Goal: Check status: Check status

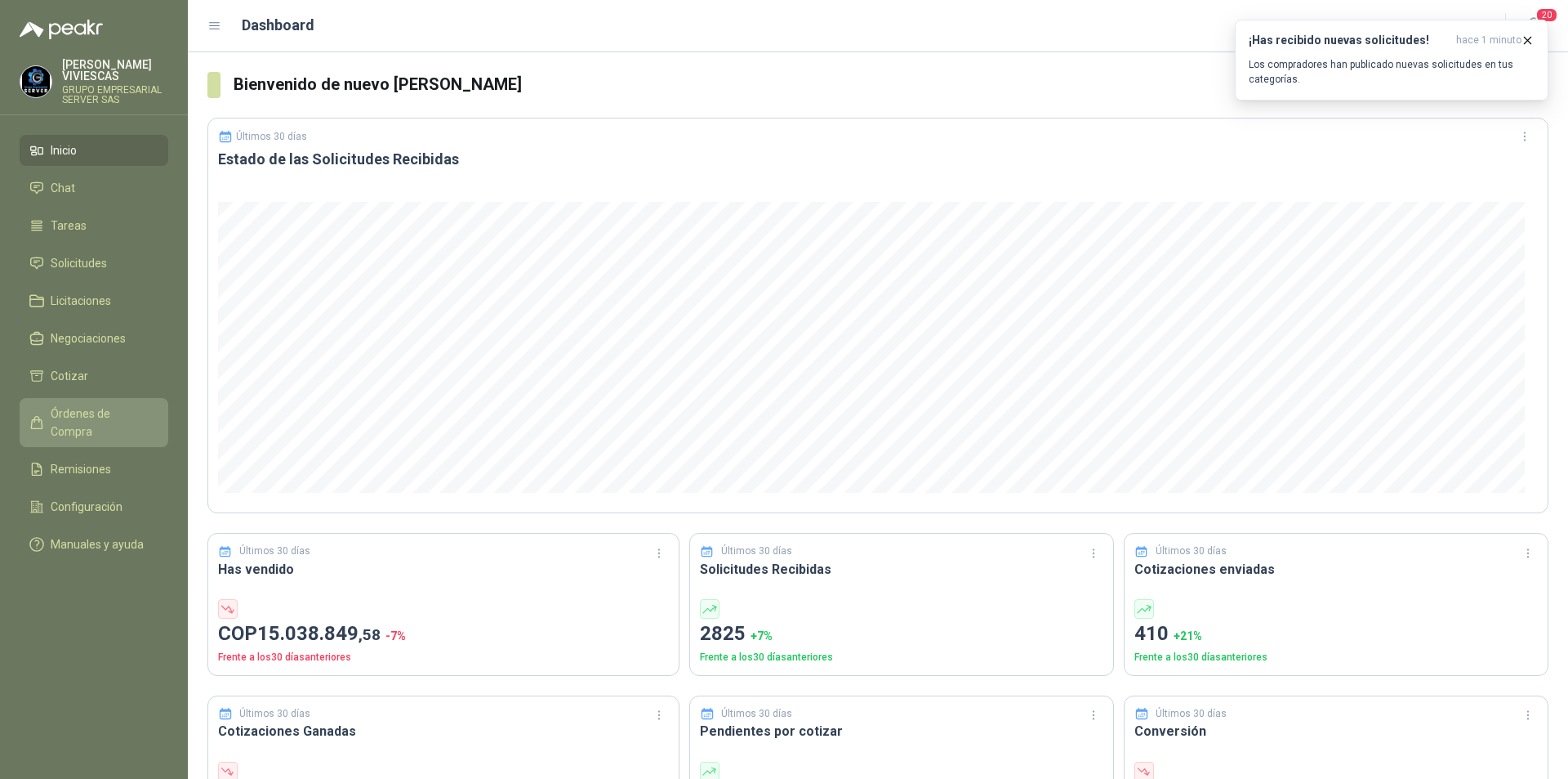
click at [120, 400] on link "Órdenes de Compra" at bounding box center [94, 422] width 148 height 49
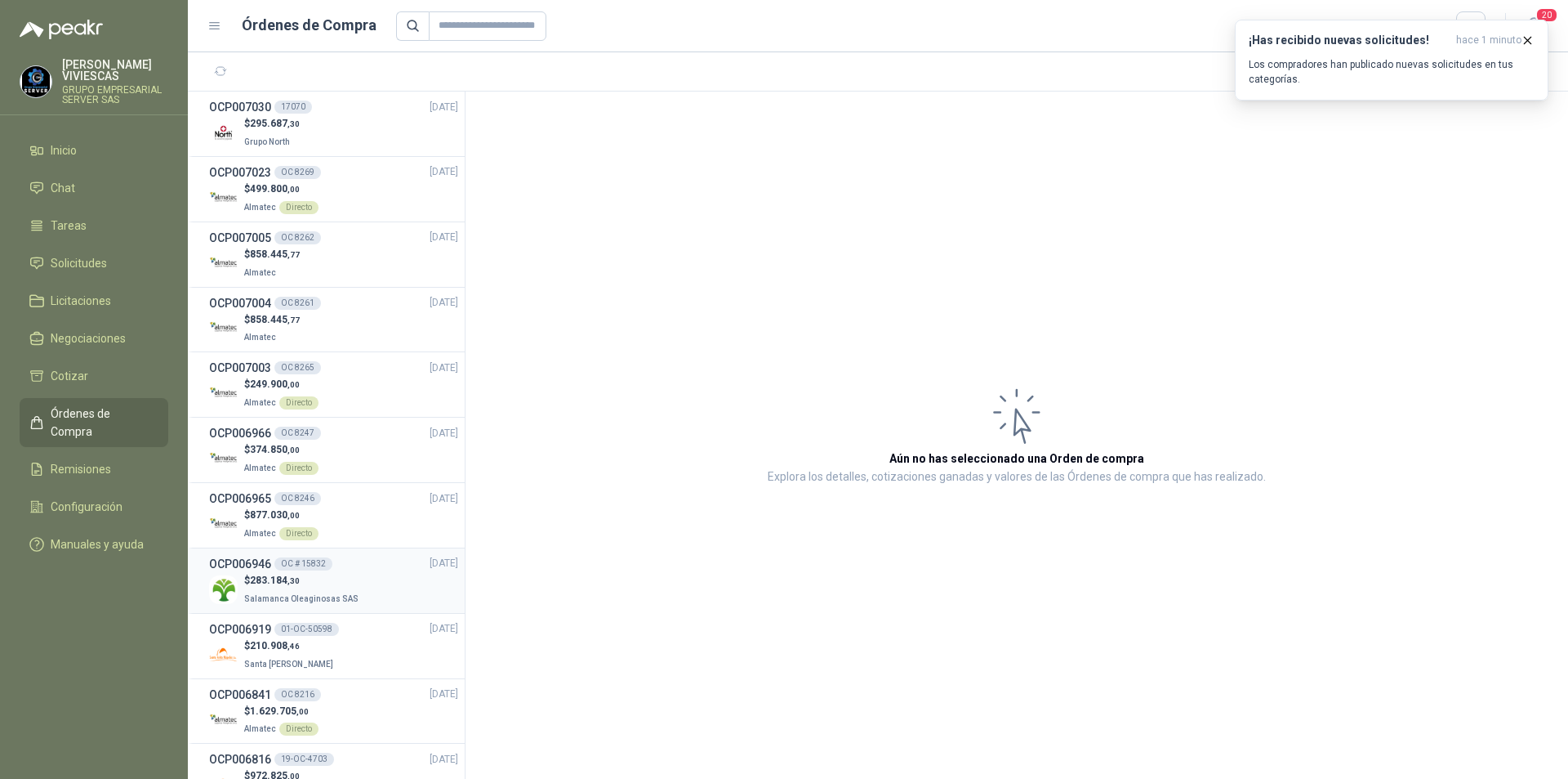
click at [366, 595] on div "$ 283.184 ,30 Salamanca Oleaginosas SAS" at bounding box center [334, 590] width 249 height 34
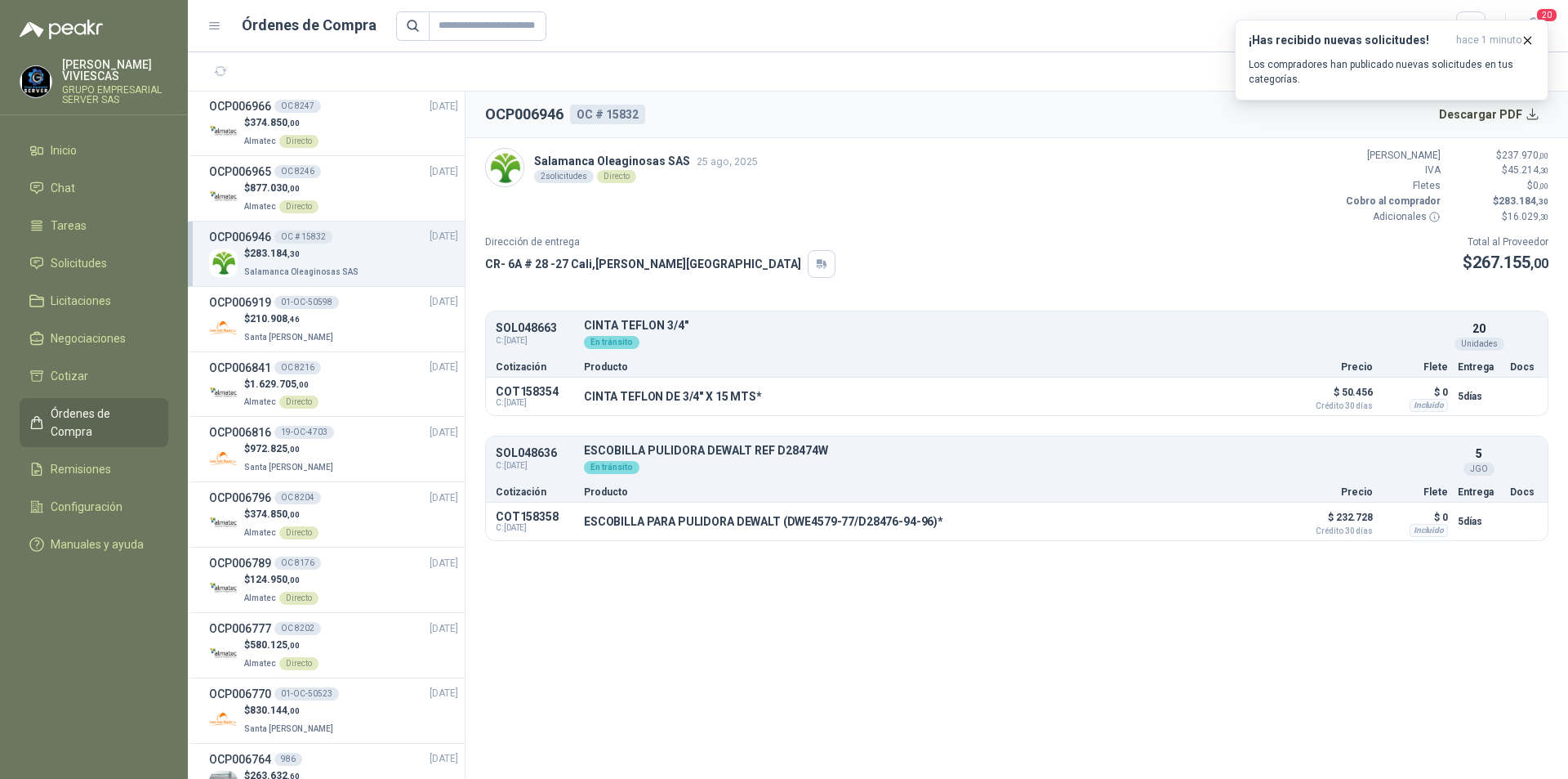
scroll to position [490, 0]
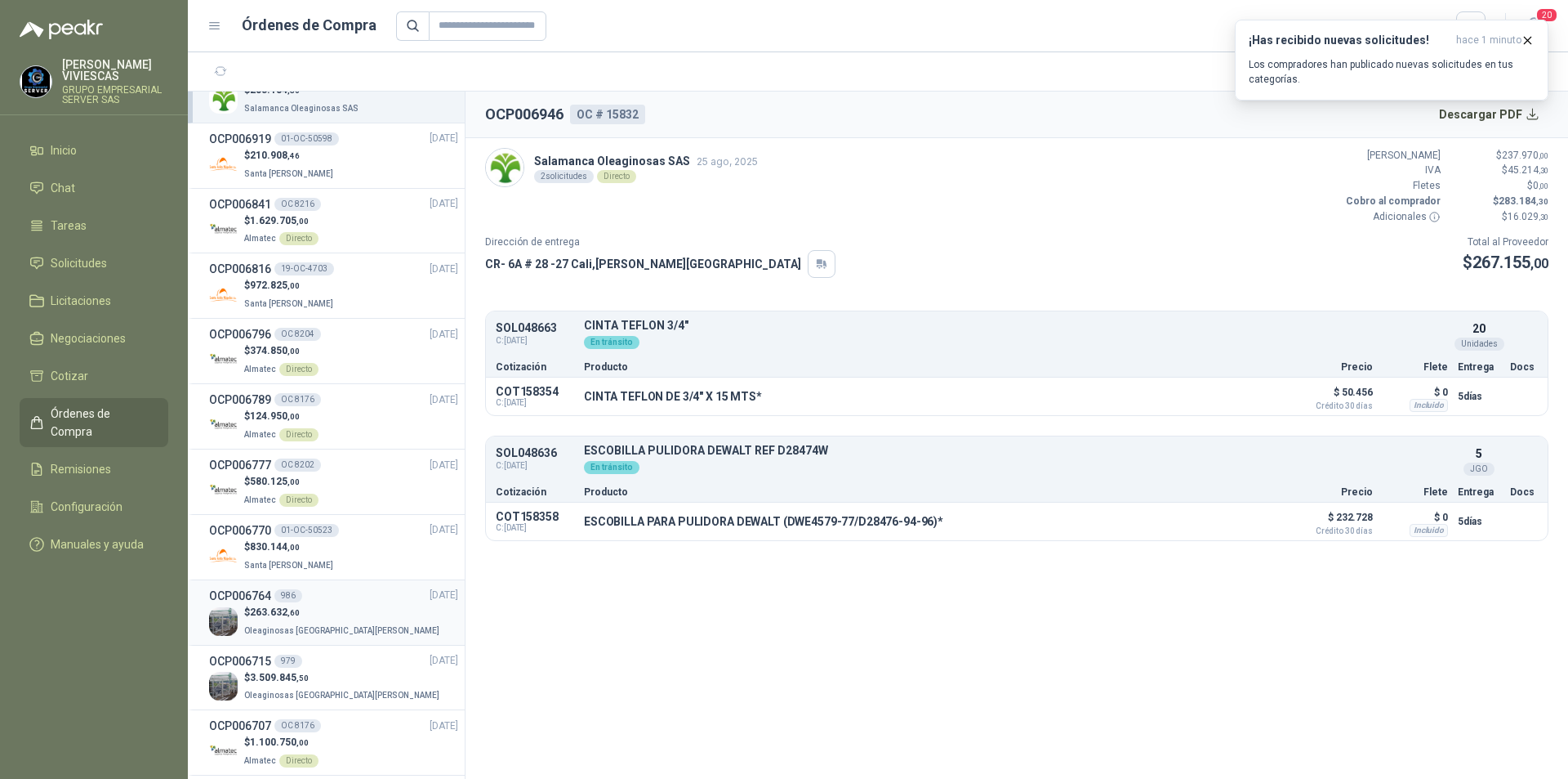
click at [401, 618] on div "$ 263.632 ,60 Oleaginosas [GEOGRAPHIC_DATA][PERSON_NAME]" at bounding box center [334, 622] width 249 height 34
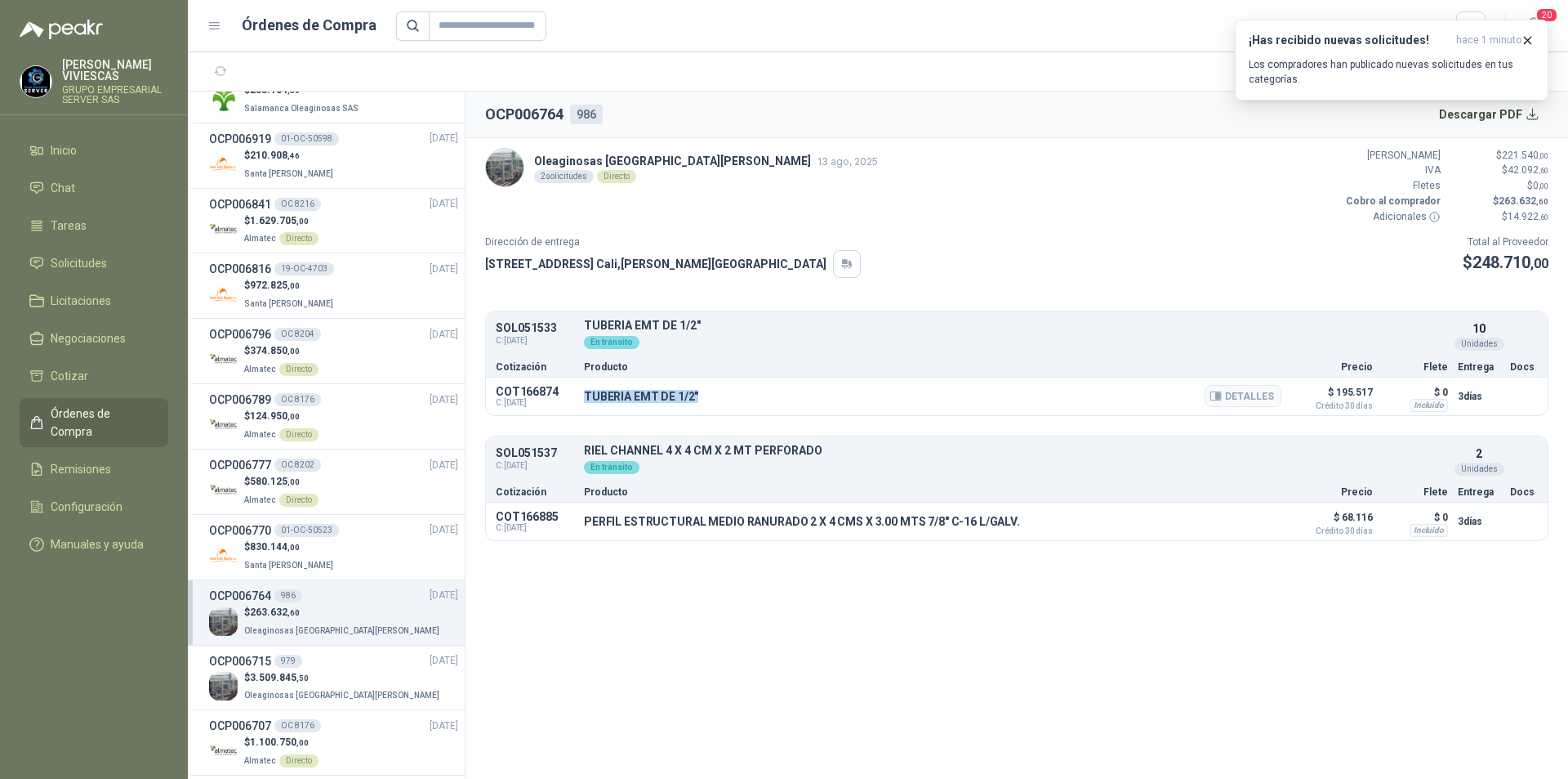
drag, startPoint x: 694, startPoint y: 395, endPoint x: 584, endPoint y: 390, distance: 110.1
click at [584, 390] on p "TUBERIA EMT DE 1/2"" at bounding box center [641, 395] width 114 height 13
copy p "TUBERIA EMT DE 1/2""
click at [1256, 397] on button "Detalles" at bounding box center [1242, 395] width 77 height 22
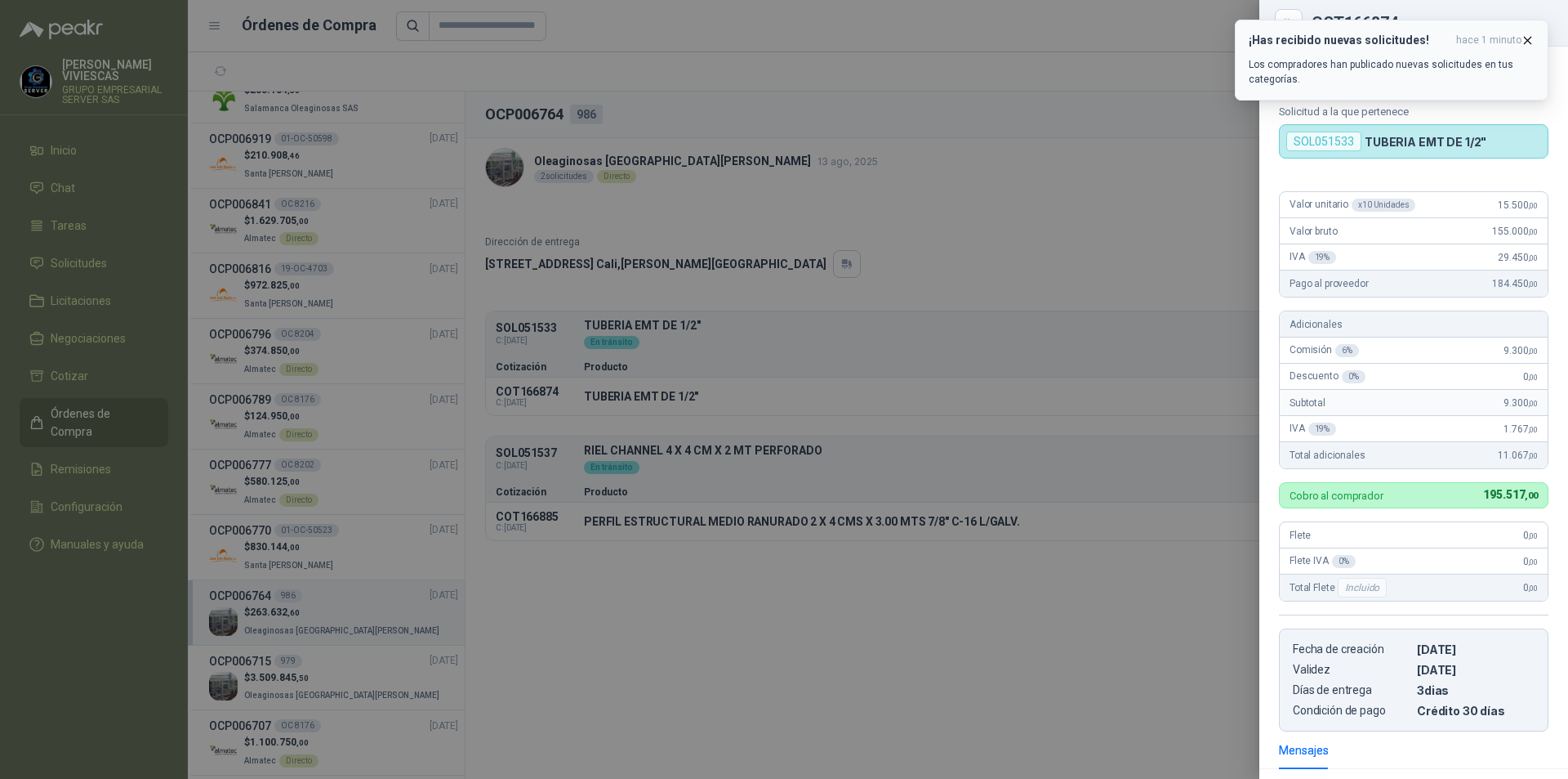
click at [1527, 42] on icon "button" at bounding box center [1528, 41] width 14 height 14
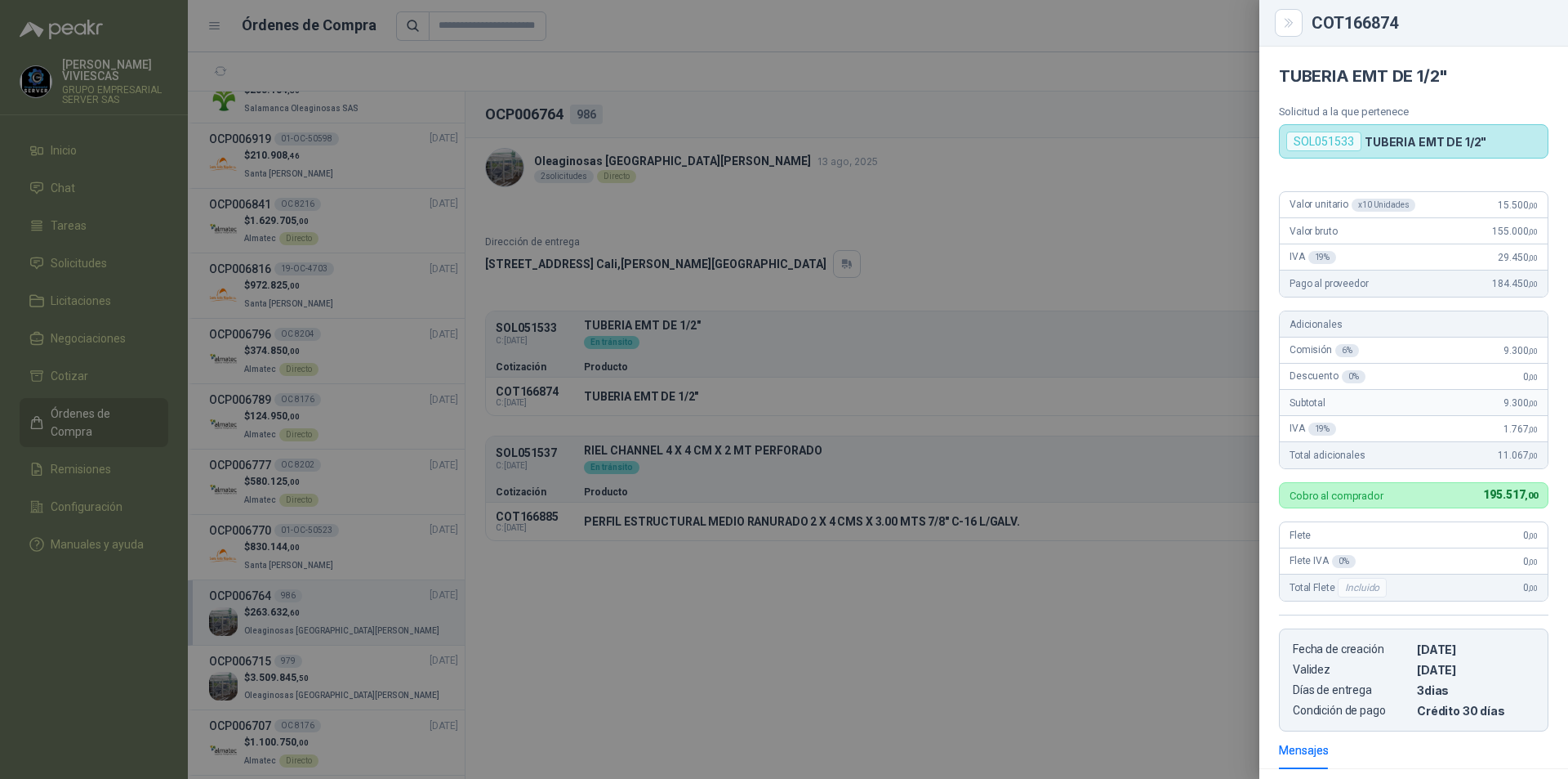
click at [784, 568] on div at bounding box center [784, 390] width 1568 height 779
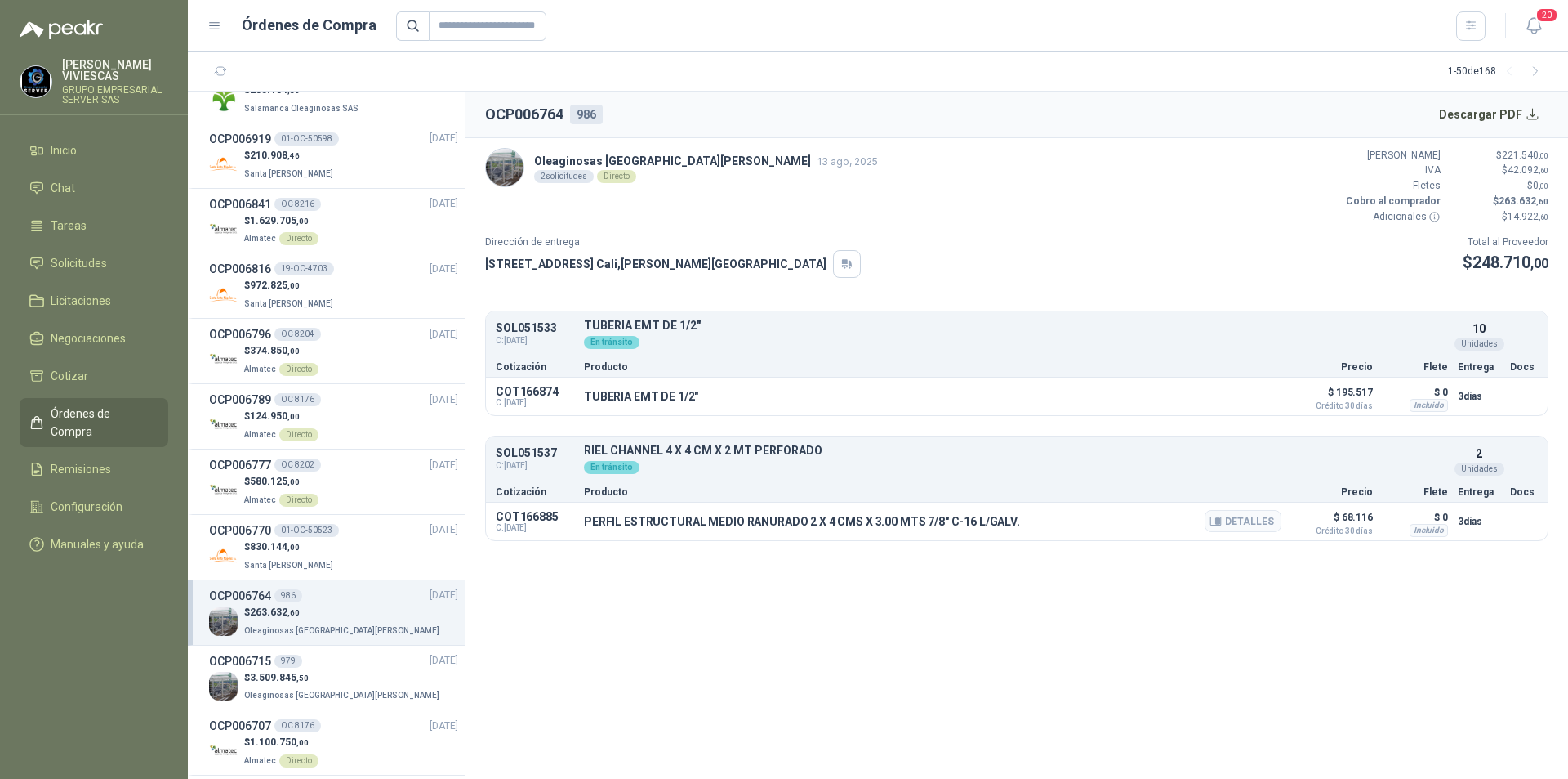
drag, startPoint x: 576, startPoint y: 523, endPoint x: 1012, endPoint y: 519, distance: 436.0
click at [1012, 519] on div "COT166885 C: [DATE] PERFIL ESTRUCTURAL MEDIO RANURADO 2 X 4 CMS X 3.00 MTS 7/8"…" at bounding box center [1016, 522] width 1062 height 38
copy div "PERFIL ESTRUCTURAL MEDIO RANURADO 2 X 4 CMS X 3.00 MTS 7/8" C-16 L/GALV."
click at [1255, 517] on button "Detalles" at bounding box center [1242, 521] width 77 height 22
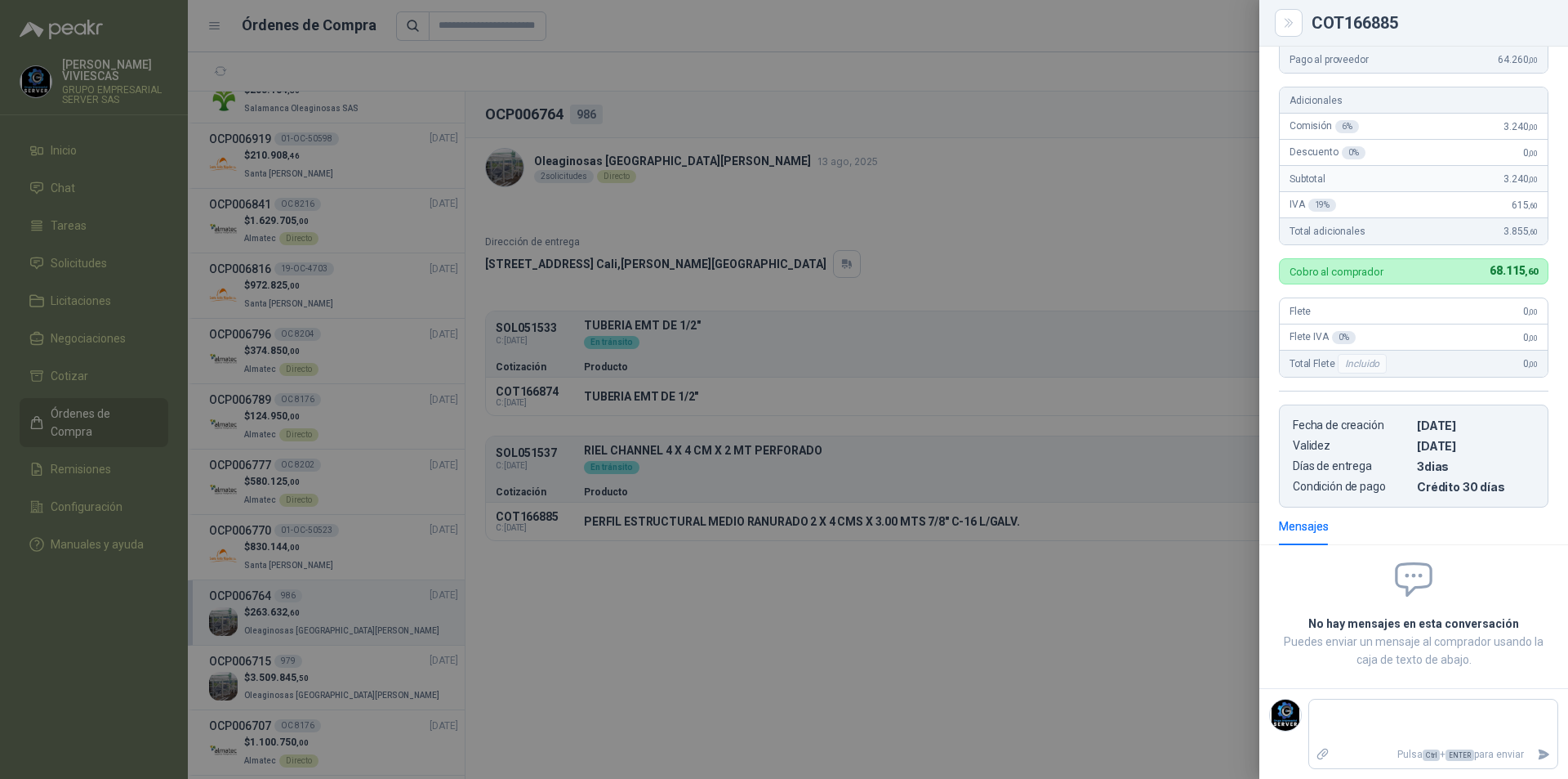
scroll to position [0, 0]
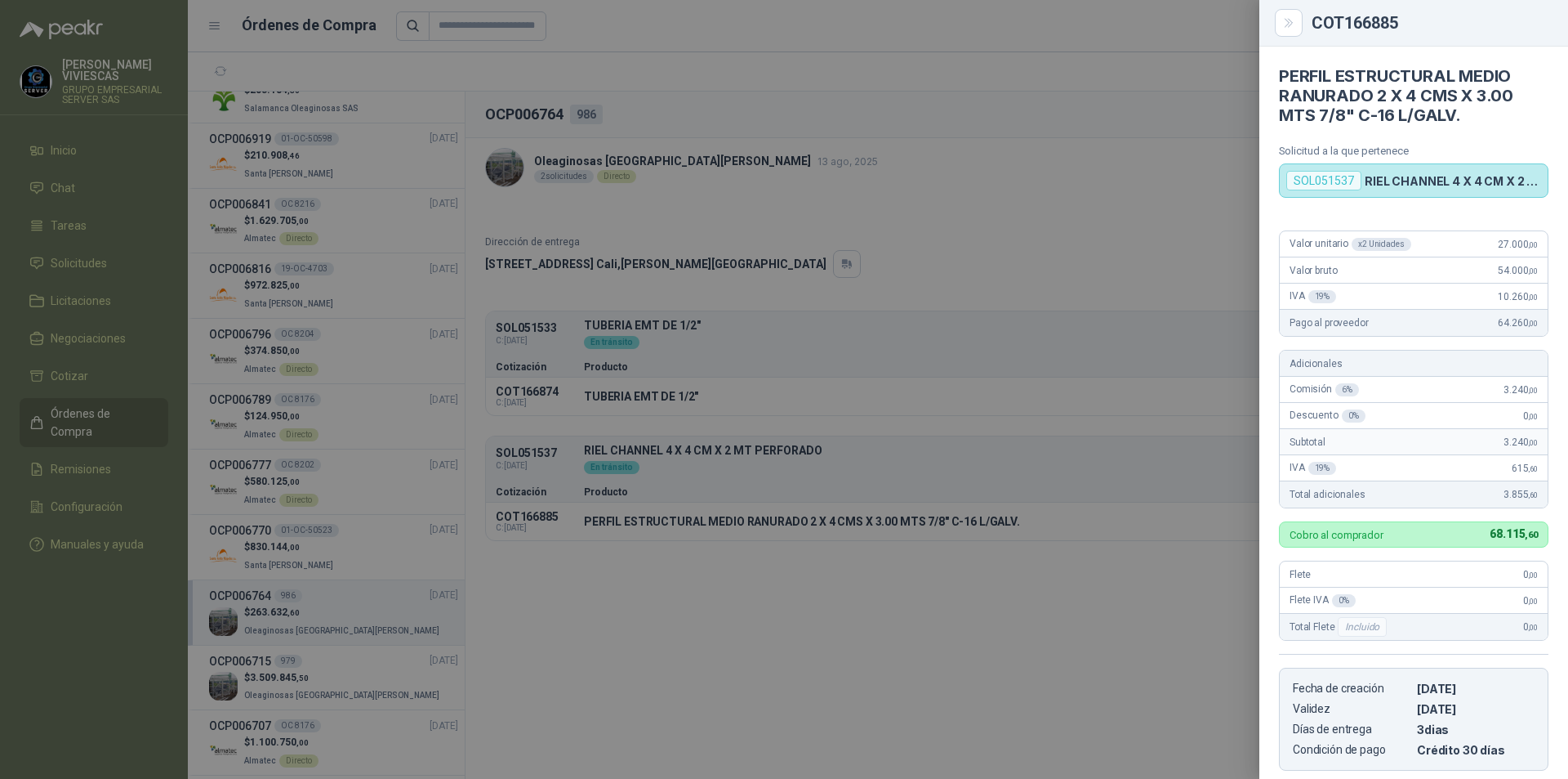
click at [1170, 298] on div at bounding box center [784, 390] width 1568 height 779
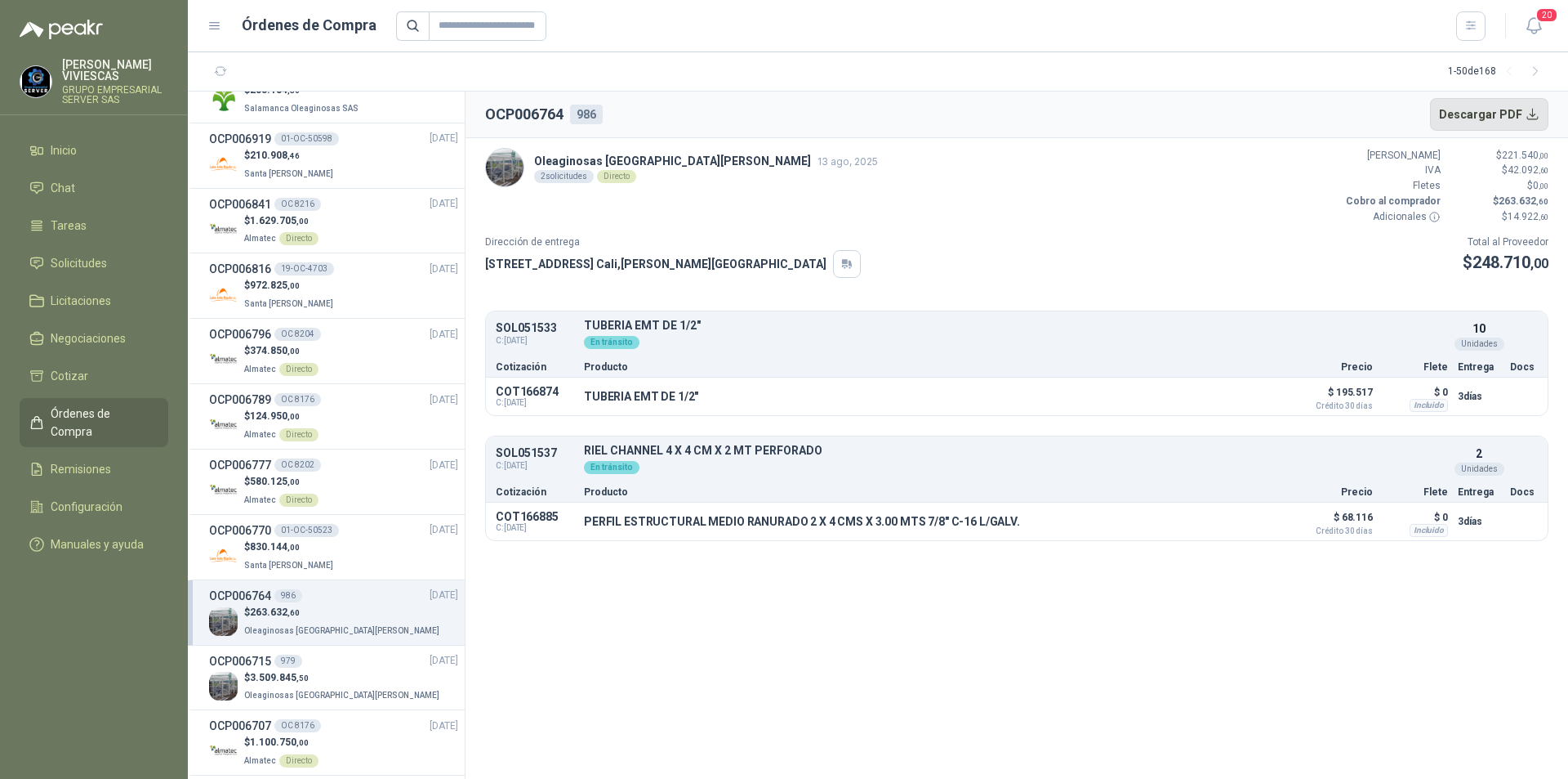
click at [1479, 113] on button "Descargar PDF" at bounding box center [1490, 114] width 119 height 33
click at [342, 117] on li "OCP006946 OC # 15832 [DATE] $ 283.184 ,30 Salamanca Oleaginosas SAS" at bounding box center [327, 91] width 277 height 66
click at [356, 115] on div "$ 283.184 ,30 Salamanca Oleaginosas SAS" at bounding box center [334, 100] width 249 height 34
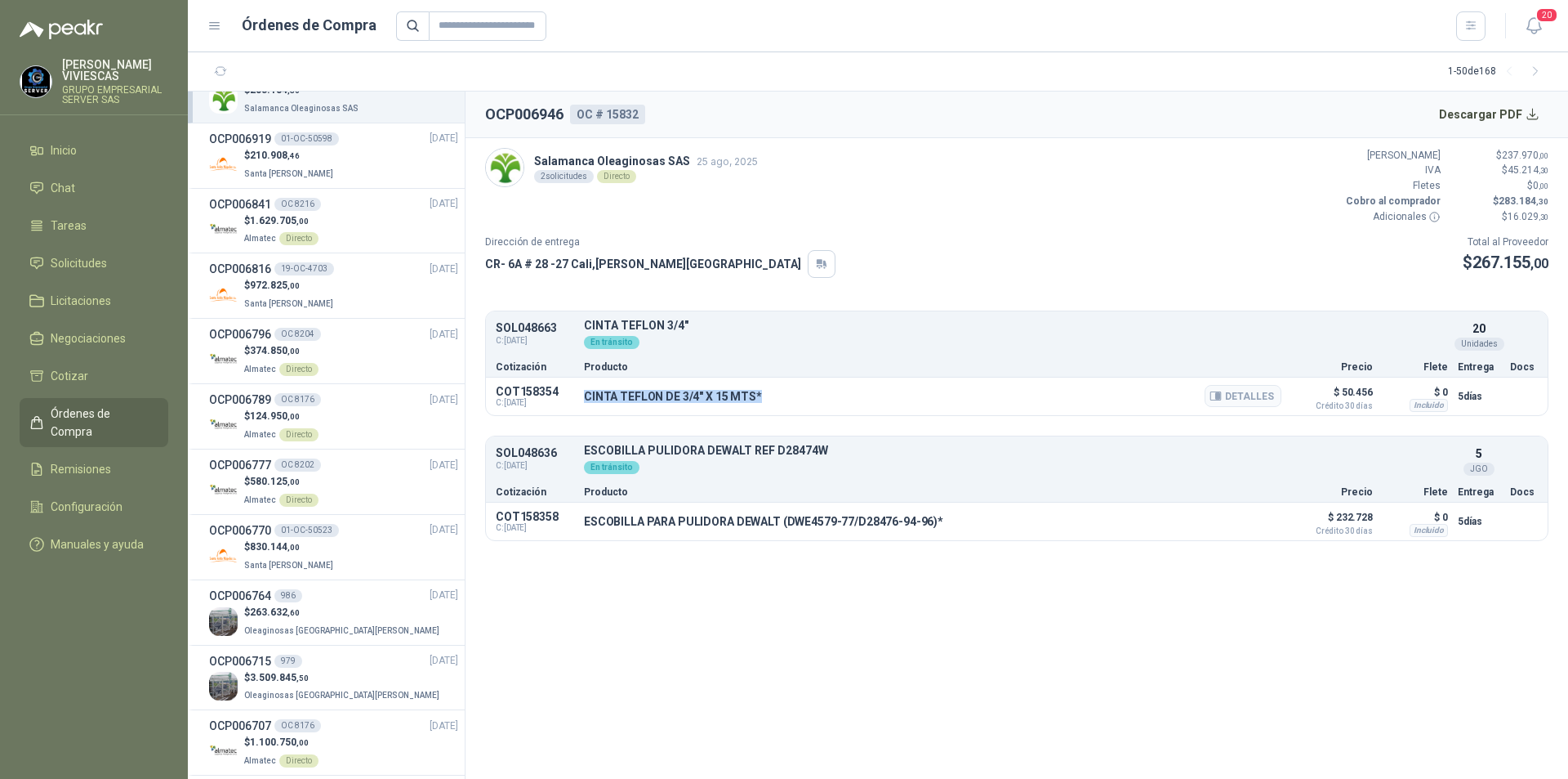
drag, startPoint x: 767, startPoint y: 395, endPoint x: 585, endPoint y: 393, distance: 182.0
click at [585, 393] on div "CINTA TEFLON DE 3/4" X 15 MTS* Detalles" at bounding box center [933, 396] width 698 height 28
copy p "CINTA TEFLON DE 3/4" X 15 MTS*"
click at [1244, 393] on button "Detalles" at bounding box center [1242, 395] width 77 height 22
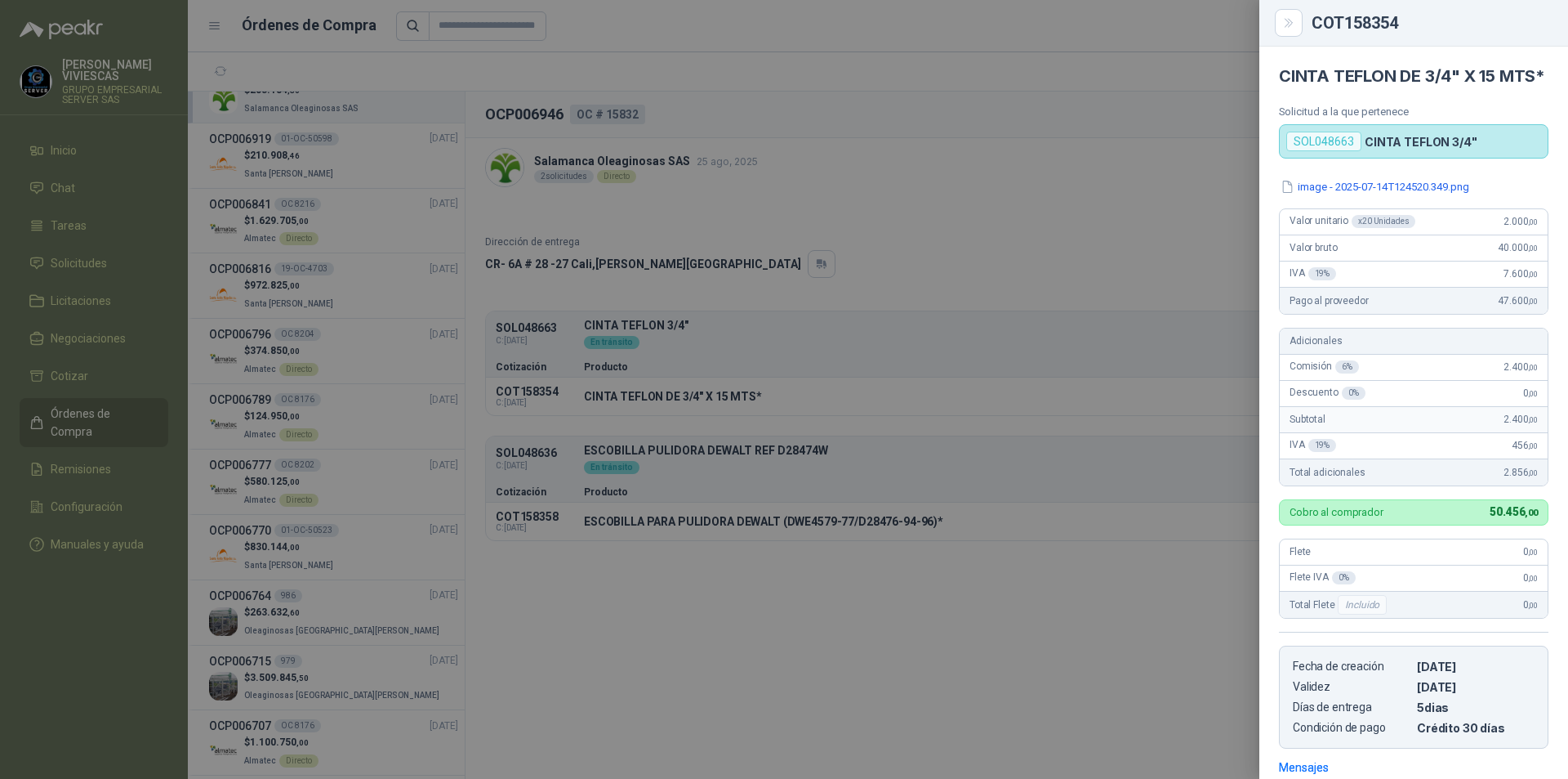
click at [694, 544] on div at bounding box center [784, 390] width 1568 height 779
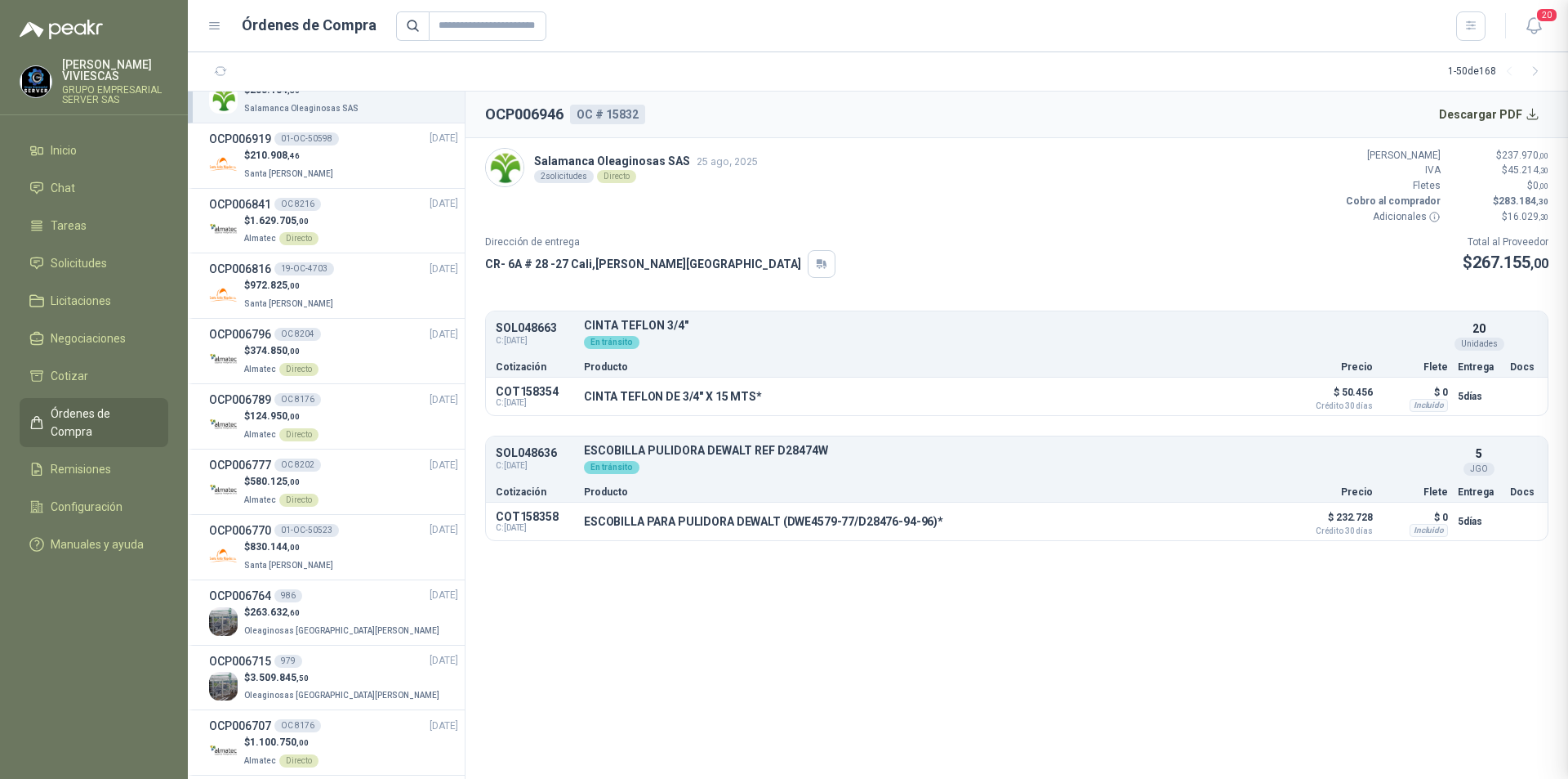
scroll to position [261, 0]
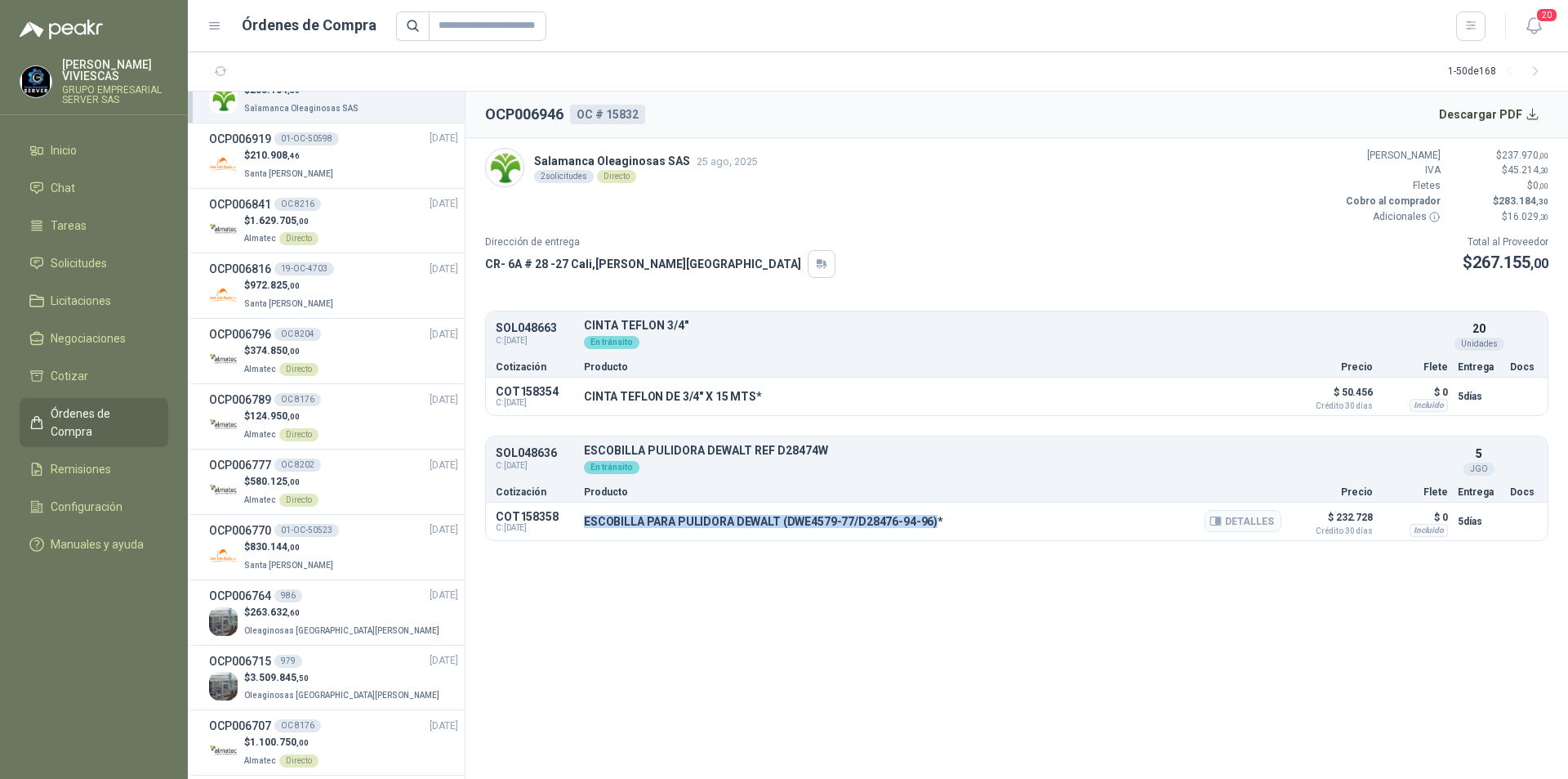
drag, startPoint x: 583, startPoint y: 522, endPoint x: 931, endPoint y: 519, distance: 348.0
click at [931, 519] on div "COT158358 C: [DATE] ESCOBILLA PARA PULIDORA DEWALT (DWE4579-77/D28476-94-96)* D…" at bounding box center [1016, 522] width 1062 height 38
copy p "ESCOBILLA PARA PULIDORA DEWALT (DWE4579-77/D28476-94-96)"
click at [1254, 521] on button "Detalles" at bounding box center [1242, 521] width 77 height 22
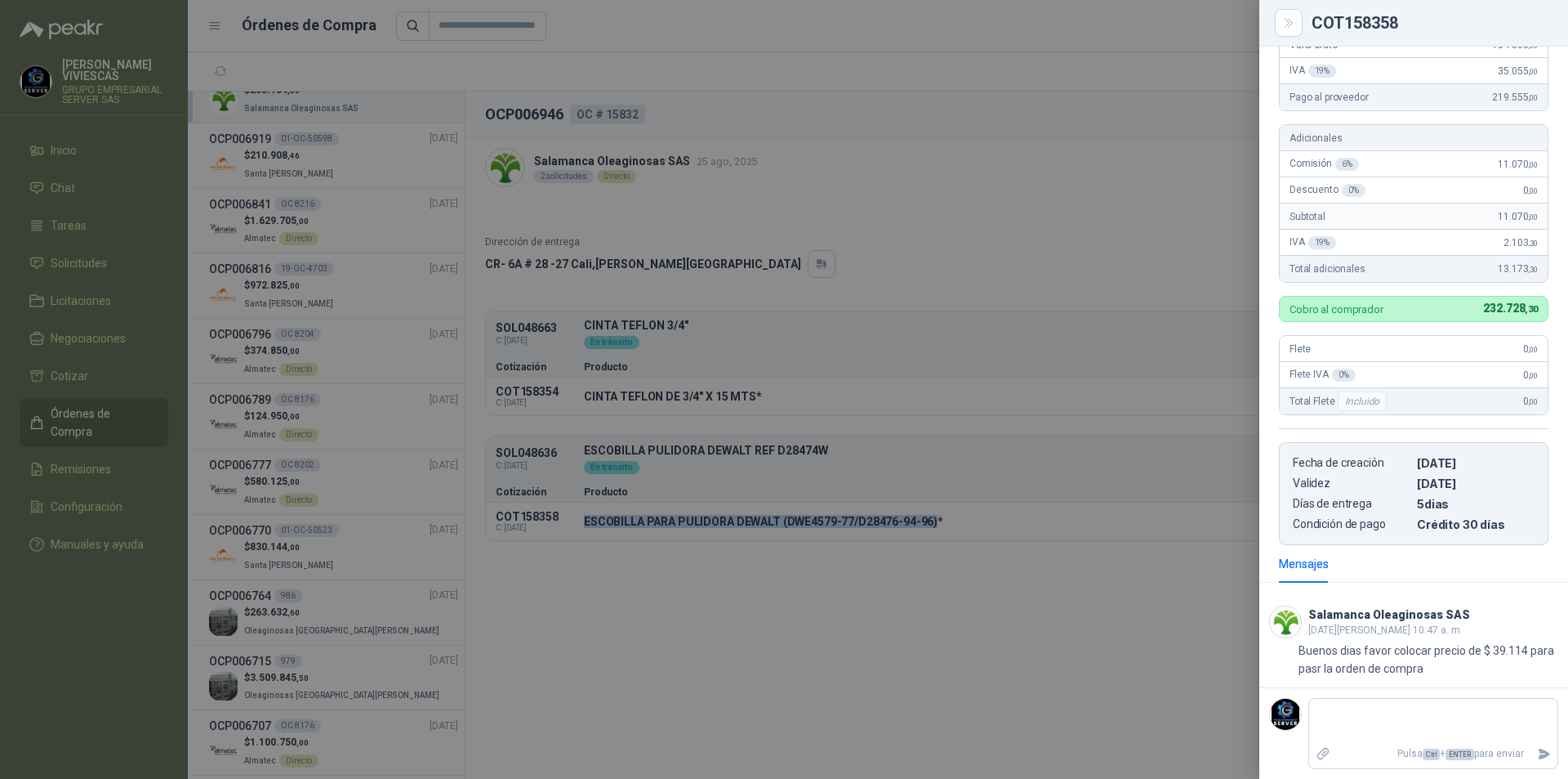
scroll to position [0, 0]
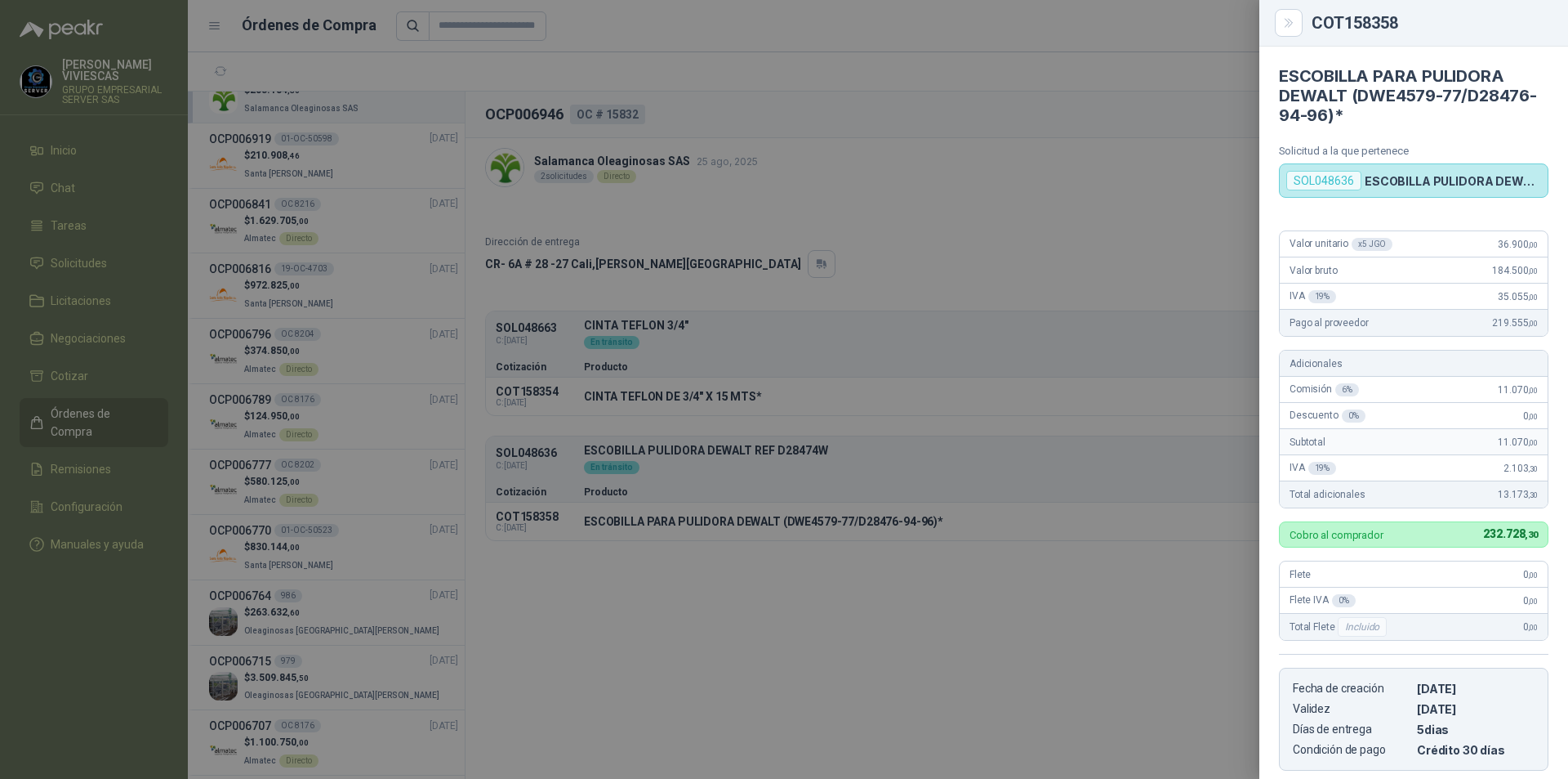
click at [932, 493] on div at bounding box center [784, 390] width 1568 height 779
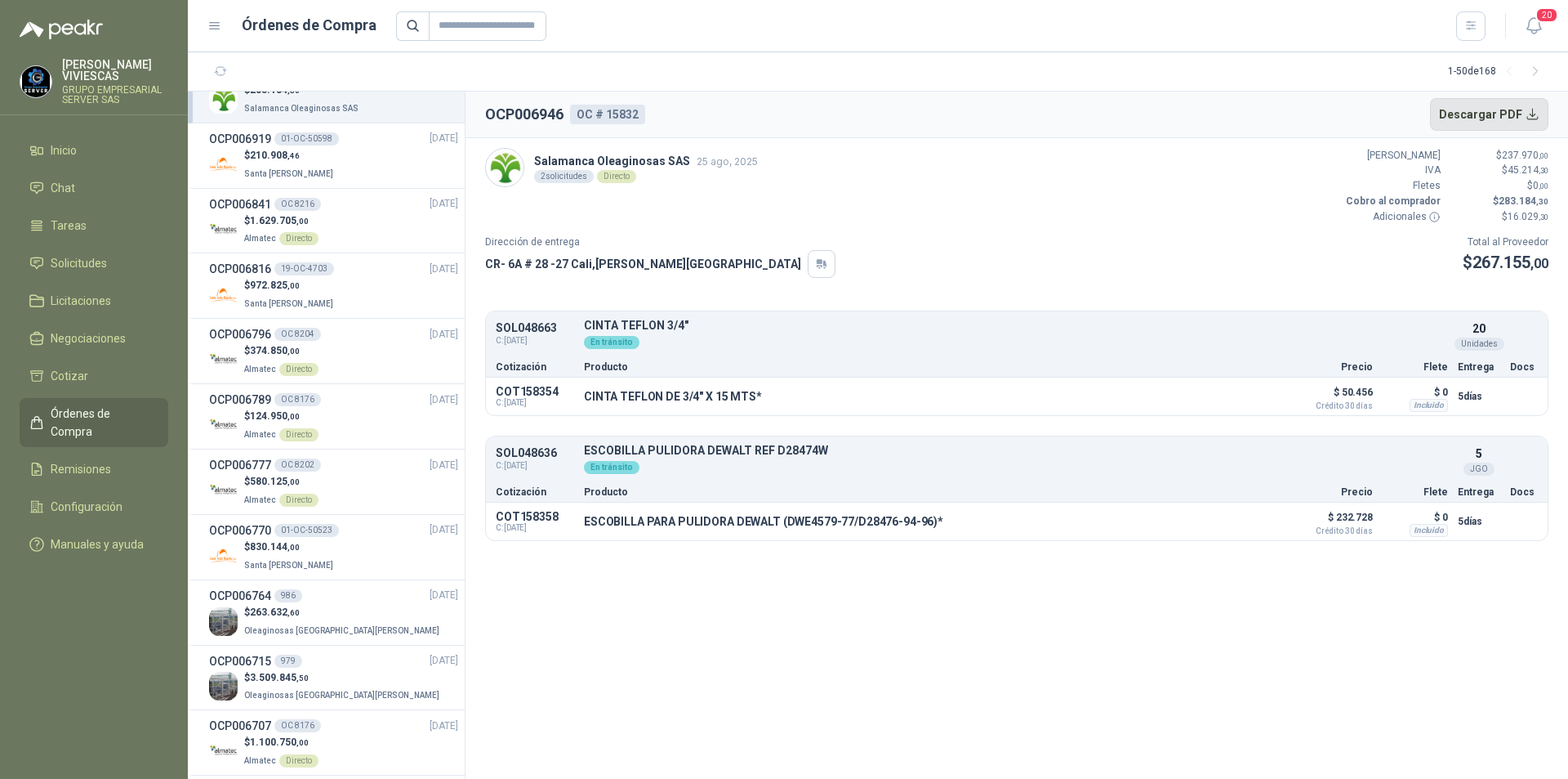
click at [1511, 123] on button "Descargar PDF" at bounding box center [1490, 114] width 119 height 33
